Goal: Task Accomplishment & Management: Use online tool/utility

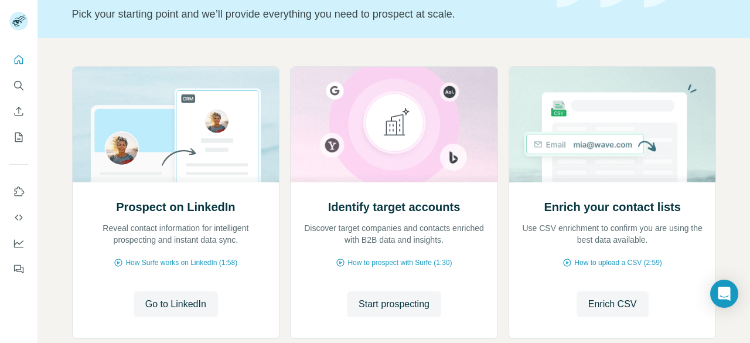
scroll to position [150, 0]
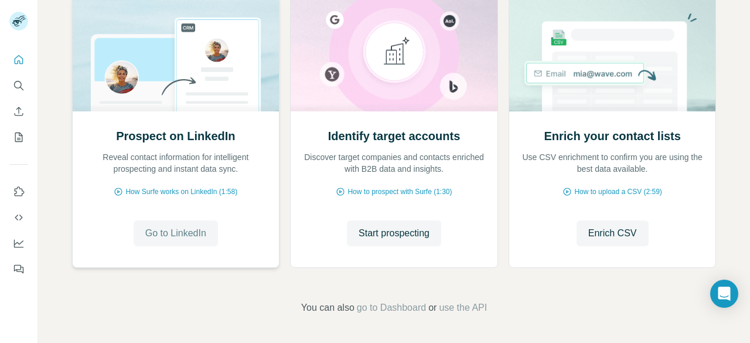
click at [157, 243] on button "Go to LinkedIn" at bounding box center [176, 233] width 84 height 26
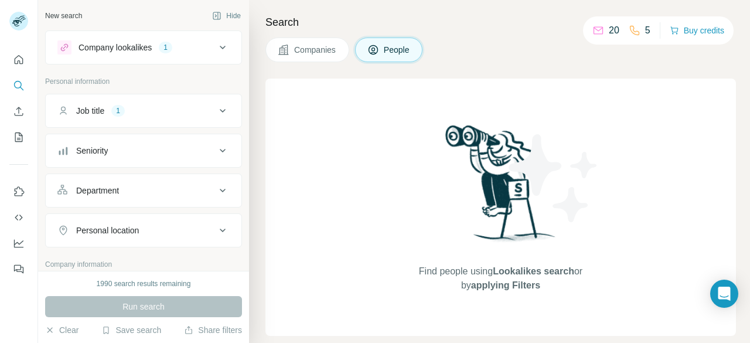
click at [314, 54] on span "Companies" at bounding box center [315, 50] width 43 height 12
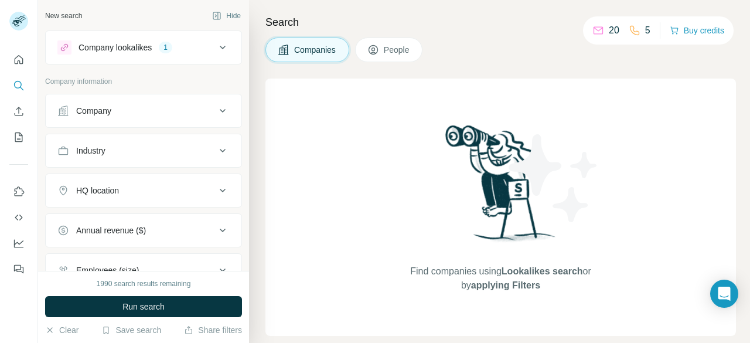
click at [376, 57] on button "People" at bounding box center [389, 49] width 68 height 25
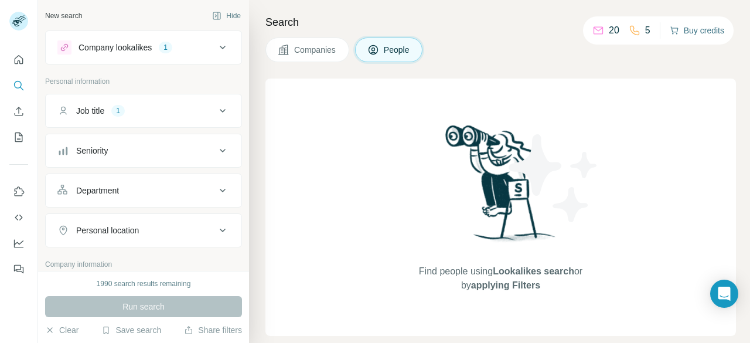
click at [701, 32] on button "Buy credits" at bounding box center [697, 30] width 54 height 16
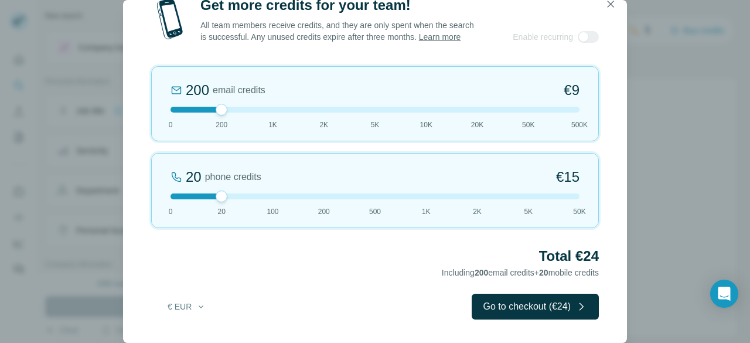
scroll to position [3, 0]
